Goal: Transaction & Acquisition: Obtain resource

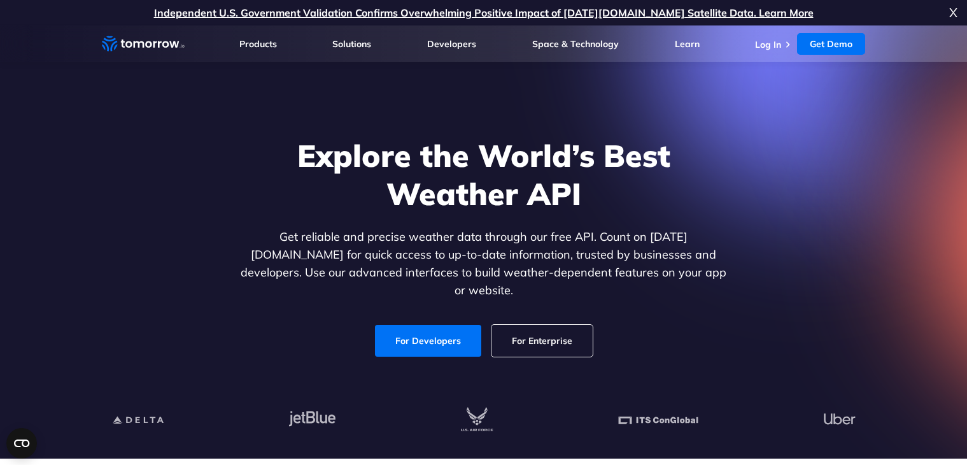
scroll to position [218, 0]
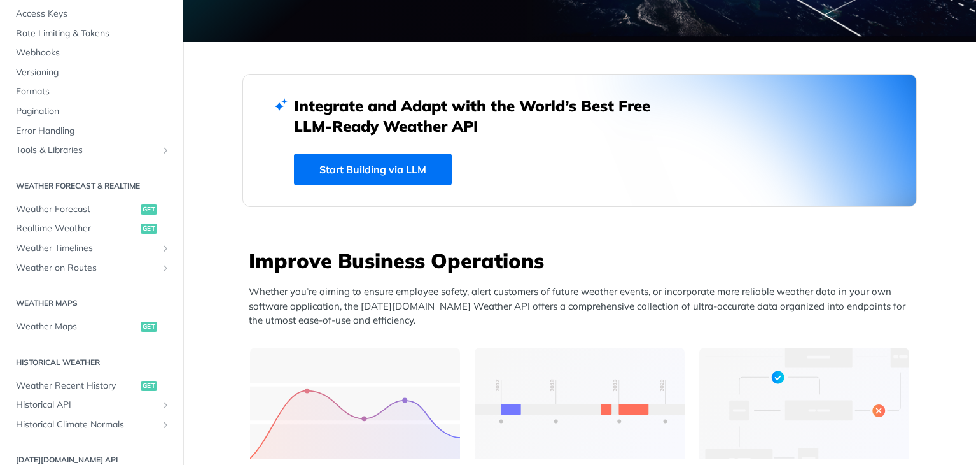
scroll to position [106, 0]
click at [73, 207] on span "Weather Forecast" at bounding box center [77, 208] width 122 height 13
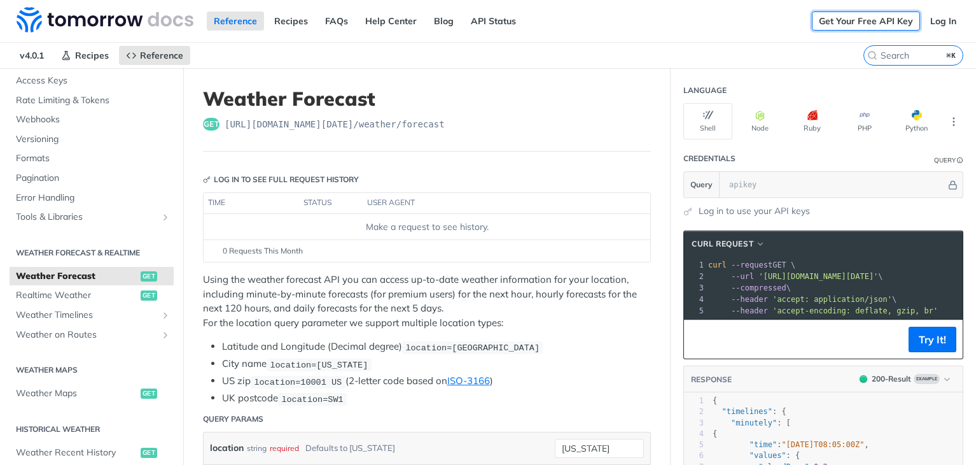
click at [854, 25] on link "Get Your Free API Key" at bounding box center [866, 20] width 108 height 19
click at [880, 24] on link "Get Your Free API Key" at bounding box center [866, 20] width 108 height 19
click at [936, 29] on link "Log In" at bounding box center [944, 20] width 40 height 19
